Goal: Information Seeking & Learning: Learn about a topic

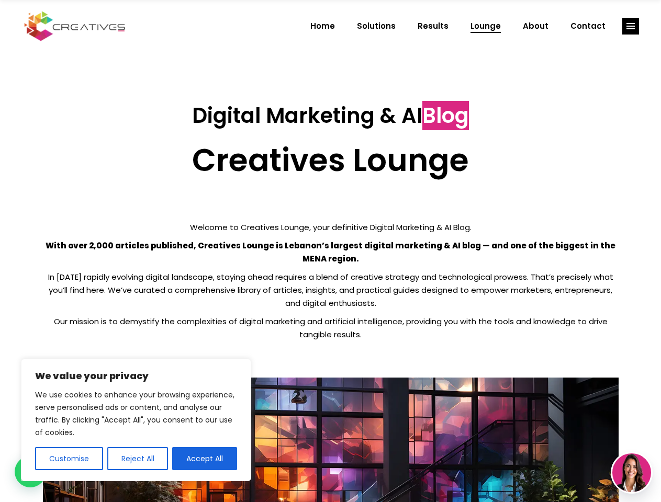
click at [330, 251] on p "With over 2,000 articles published, Creatives Lounge is Lebanon’s largest digit…" at bounding box center [331, 252] width 576 height 26
click at [69, 459] on button "Customise" at bounding box center [69, 458] width 68 height 23
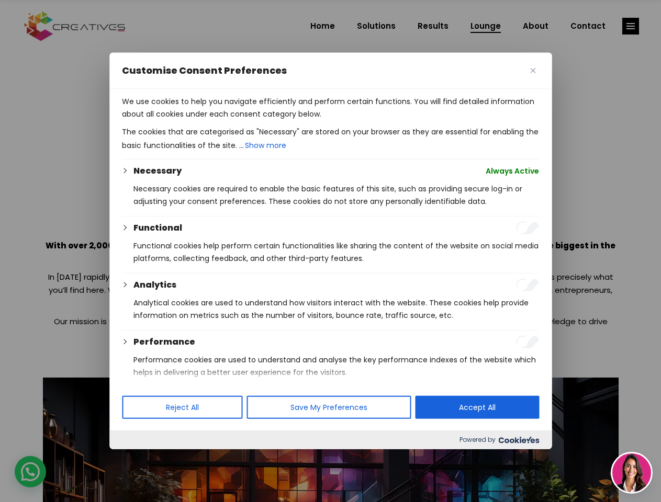
click at [137, 459] on div at bounding box center [330, 251] width 661 height 502
click at [205, 120] on p "We use cookies to help you navigate efficiently and perform certain functions. …" at bounding box center [330, 107] width 417 height 25
click at [631, 26] on div at bounding box center [330, 251] width 661 height 502
click at [632, 473] on img at bounding box center [631, 473] width 39 height 39
